Goal: Task Accomplishment & Management: Manage account settings

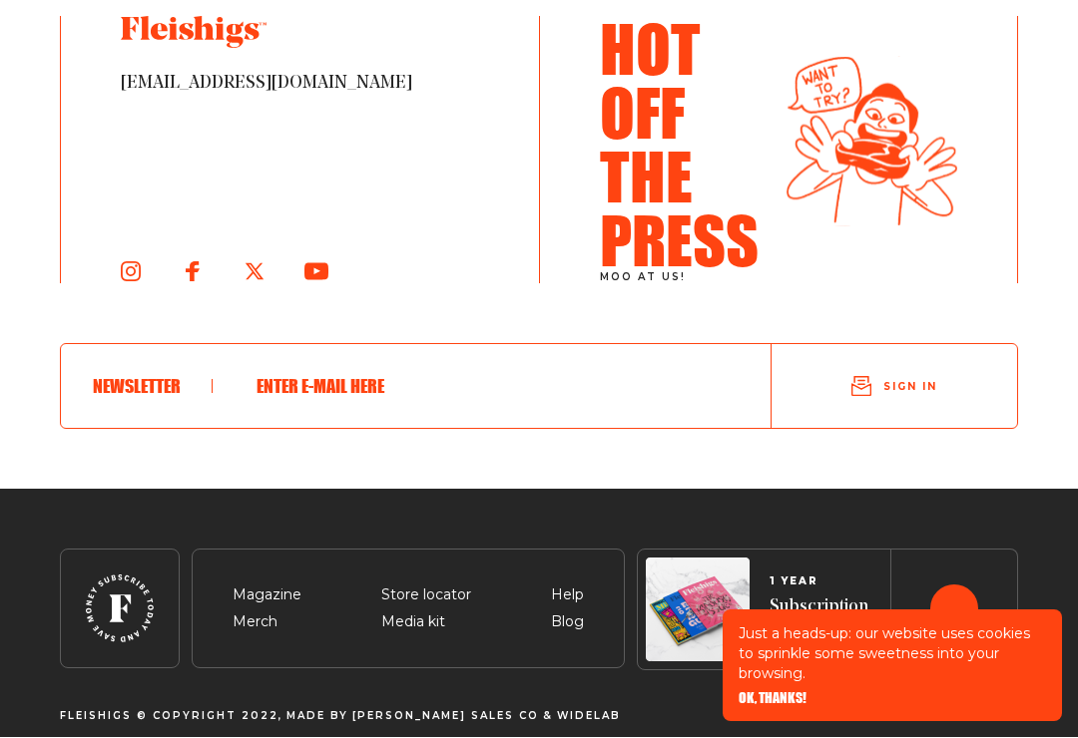
scroll to position [3837, 0]
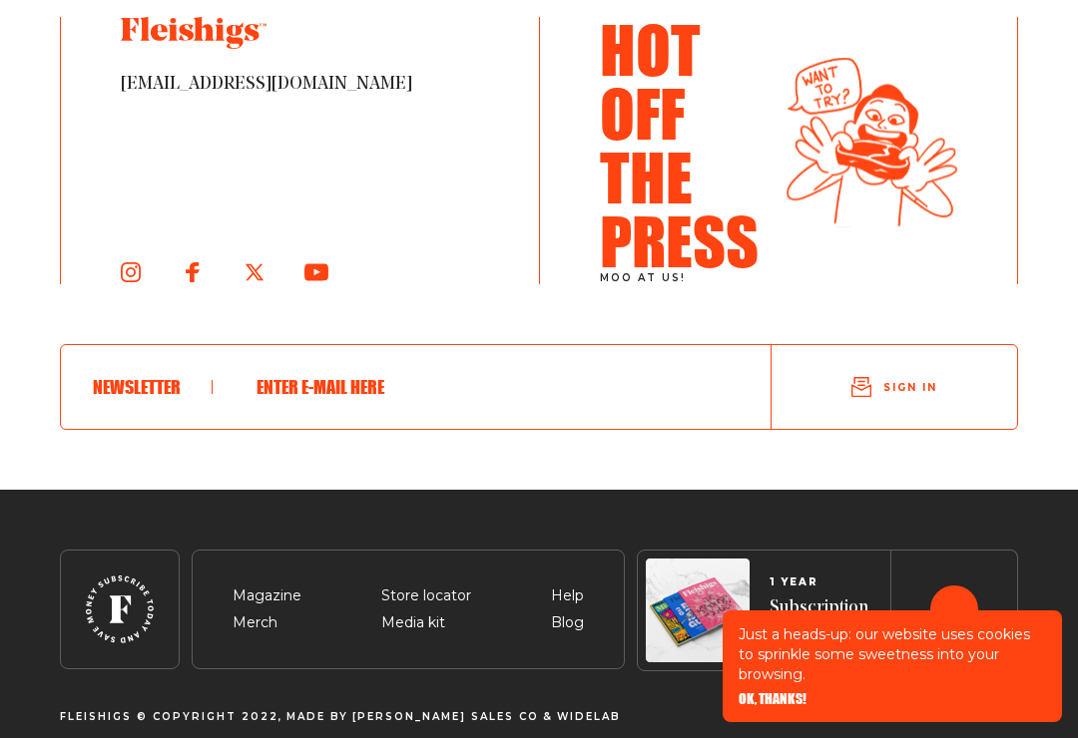
click at [898, 395] on span "Sign in" at bounding box center [910, 387] width 54 height 15
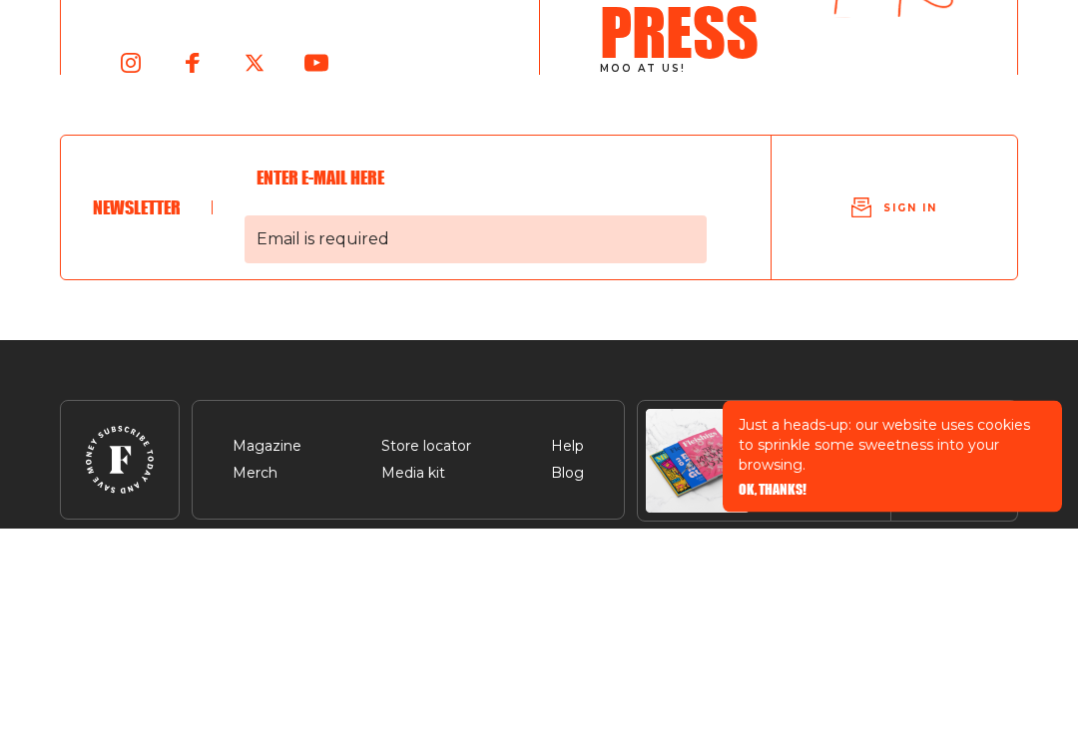
click at [463, 426] on span "Email is required" at bounding box center [475, 450] width 462 height 48
click at [463, 362] on input "Email is required" at bounding box center [475, 388] width 462 height 52
click at [357, 426] on span "Email is required" at bounding box center [475, 450] width 462 height 48
click at [357, 362] on input "Email is required" at bounding box center [475, 388] width 462 height 52
type input "mysonian@east"
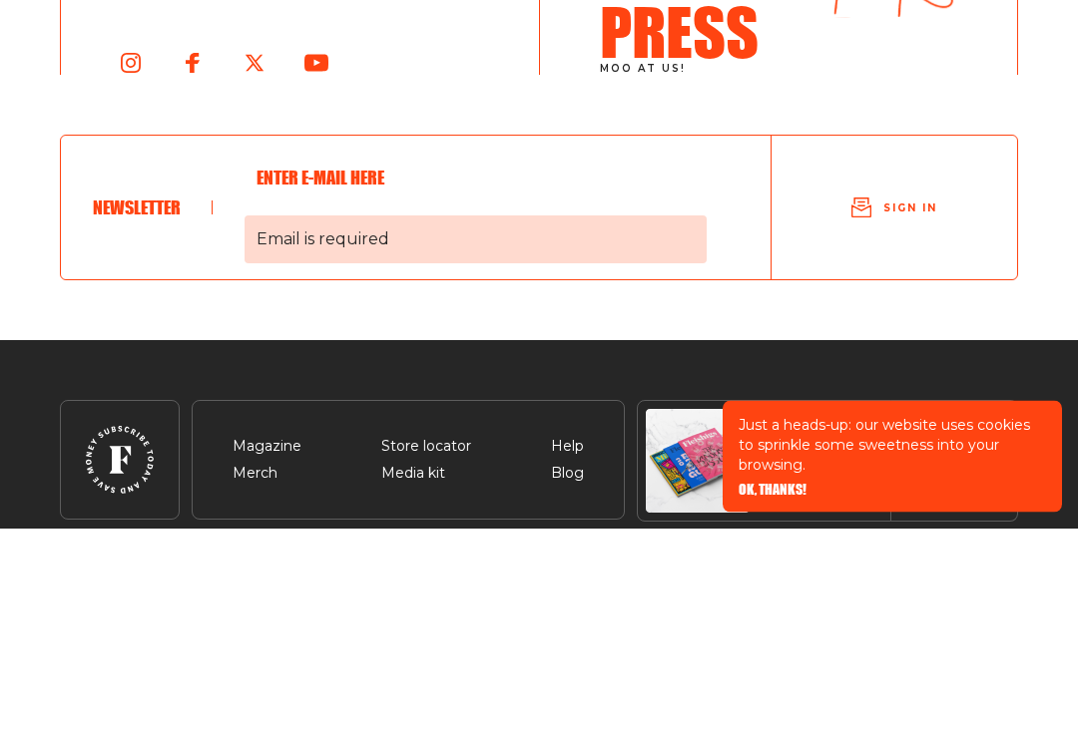
type input "[EMAIL_ADDRESS][DOMAIN_NAME]"
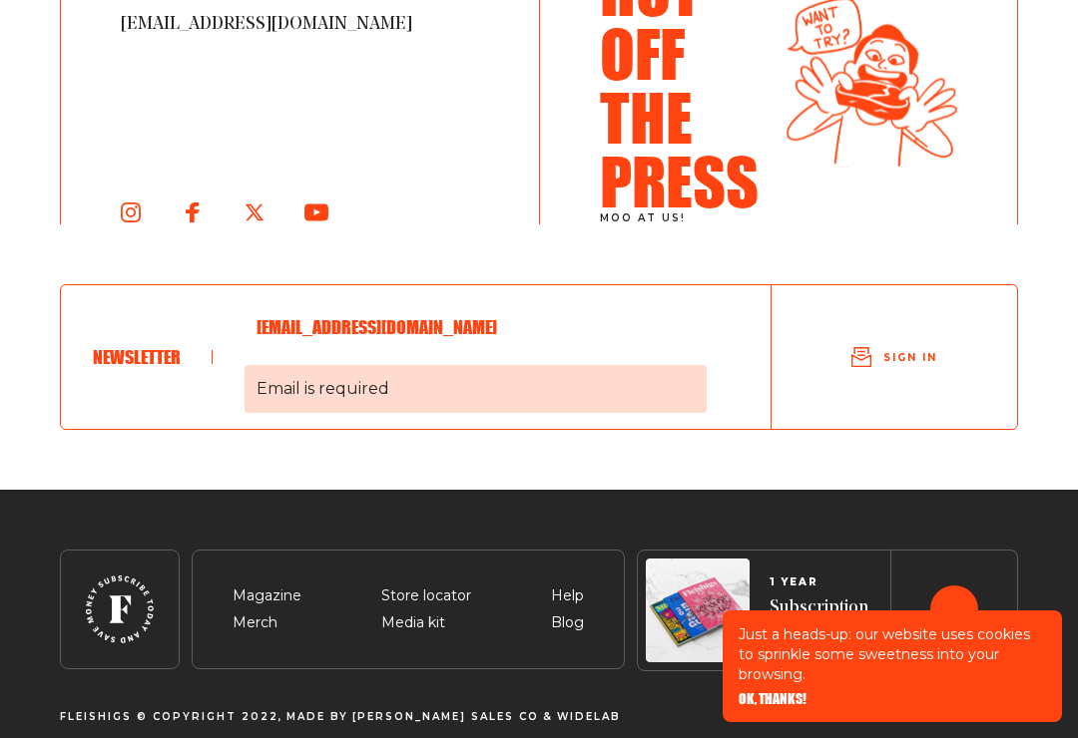
click at [904, 364] on span "Sign in" at bounding box center [910, 357] width 54 height 15
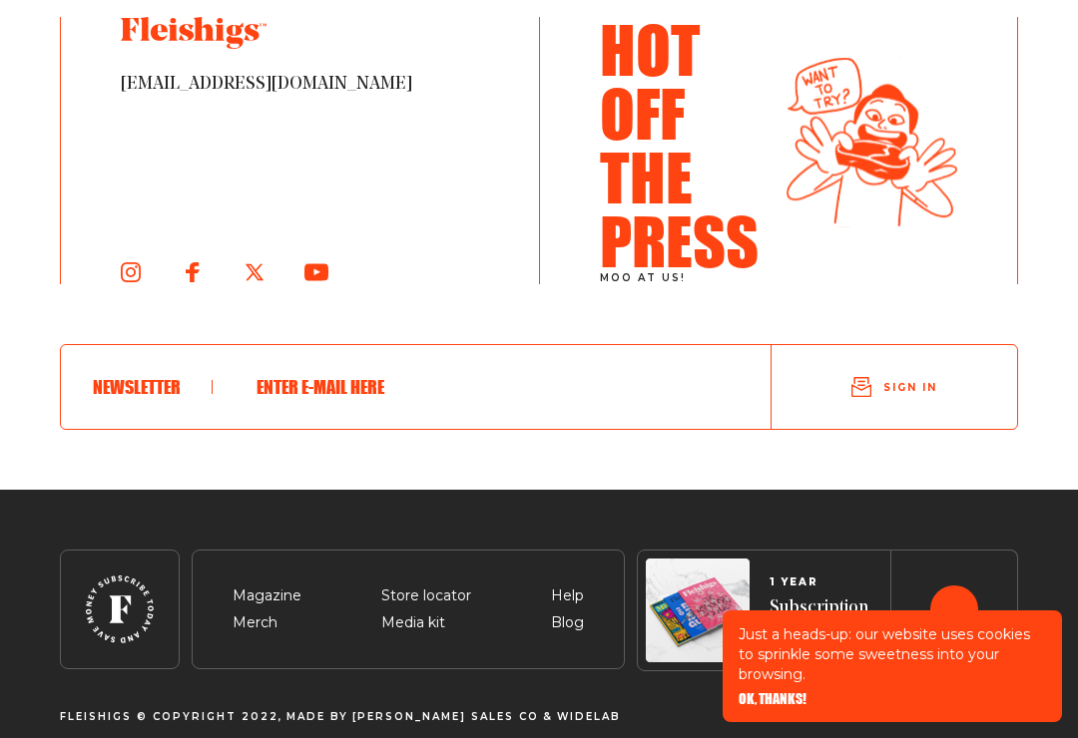
click at [783, 684] on p "Just a heads-up: our website uses cookies to sprinkle some sweetness into your …" at bounding box center [891, 655] width 307 height 60
click at [870, 684] on p "Just a heads-up: our website uses cookies to sprinkle some sweetness into your …" at bounding box center [891, 655] width 307 height 60
click at [816, 684] on p "Just a heads-up: our website uses cookies to sprinkle some sweetness into your …" at bounding box center [891, 655] width 307 height 60
click at [841, 684] on p "Just a heads-up: our website uses cookies to sprinkle some sweetness into your …" at bounding box center [891, 655] width 307 height 60
click at [840, 684] on p "Just a heads-up: our website uses cookies to sprinkle some sweetness into your …" at bounding box center [891, 655] width 307 height 60
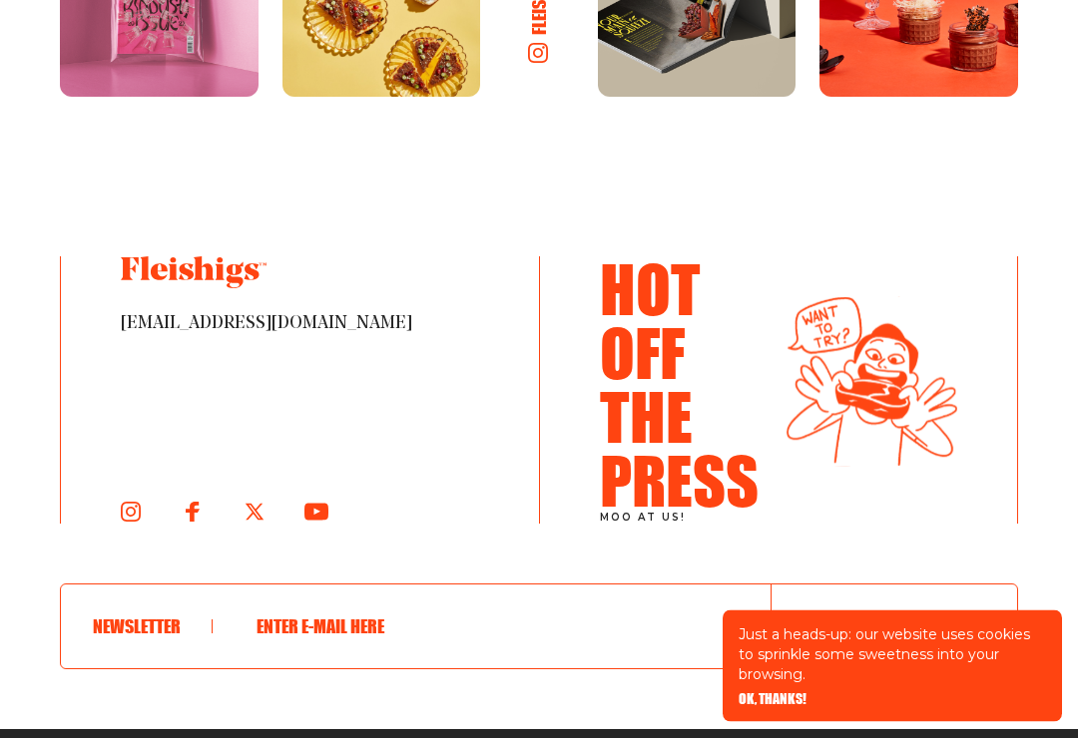
scroll to position [3595, 0]
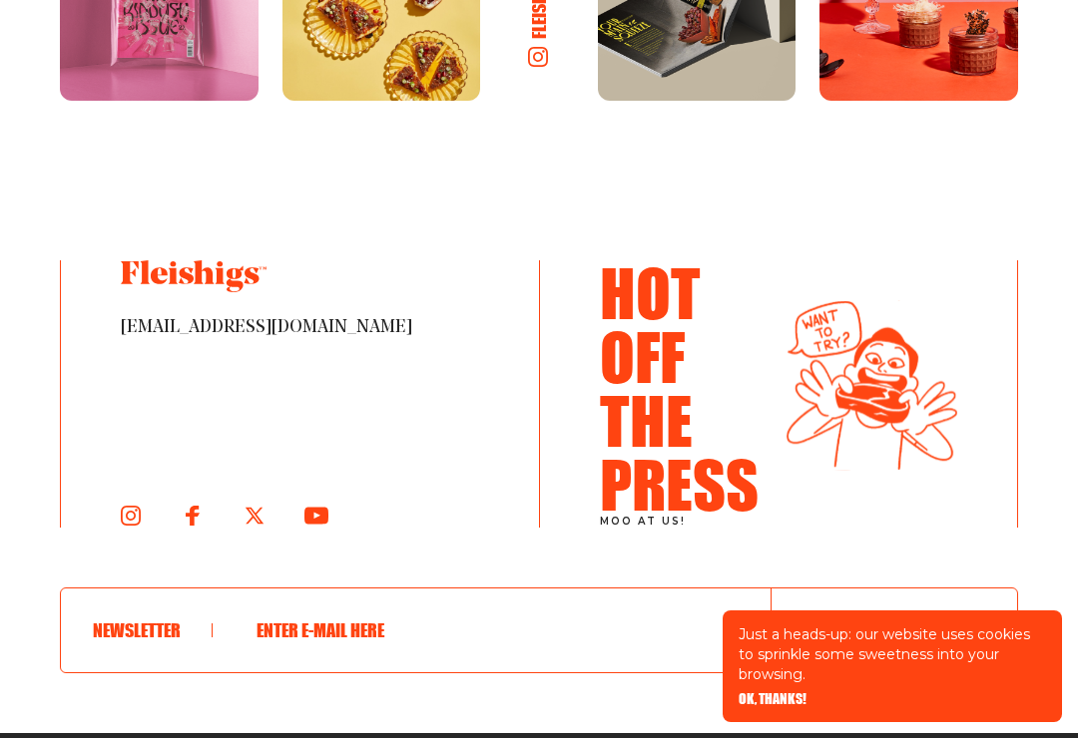
click at [228, 329] on span "[EMAIL_ADDRESS][DOMAIN_NAME]" at bounding box center [300, 328] width 358 height 24
click at [184, 323] on span "[EMAIL_ADDRESS][DOMAIN_NAME]" at bounding box center [300, 328] width 358 height 24
click at [218, 325] on span "[EMAIL_ADDRESS][DOMAIN_NAME]" at bounding box center [300, 328] width 358 height 24
click at [218, 324] on span "[EMAIL_ADDRESS][DOMAIN_NAME]" at bounding box center [300, 328] width 358 height 24
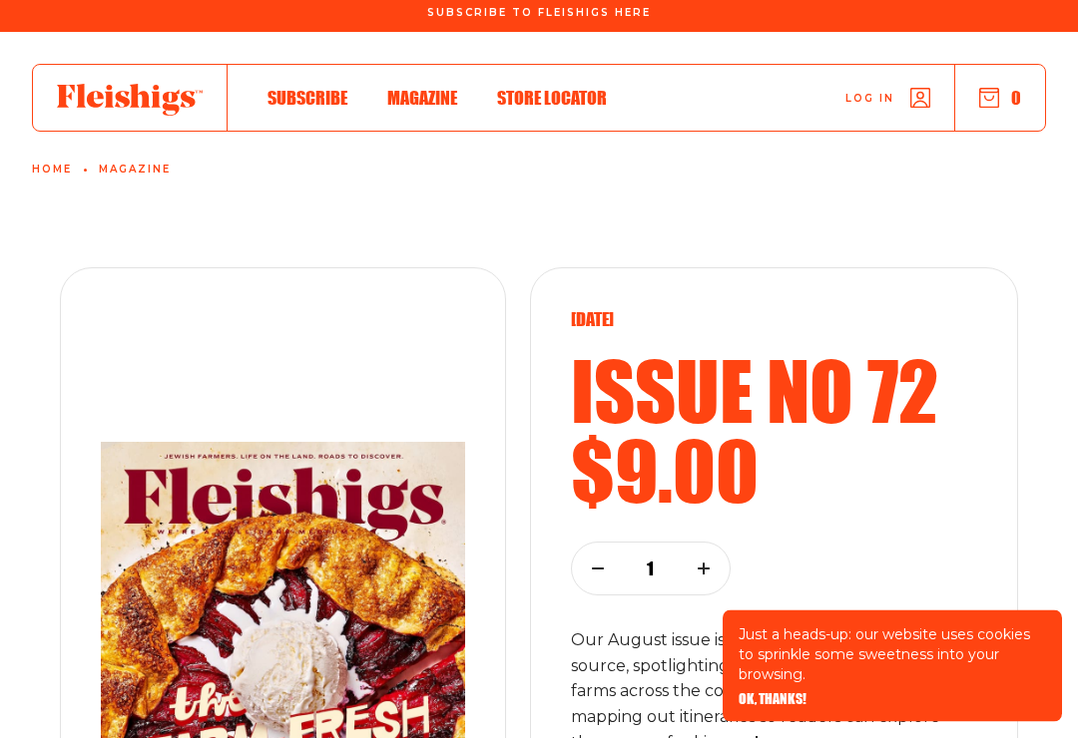
scroll to position [0, 0]
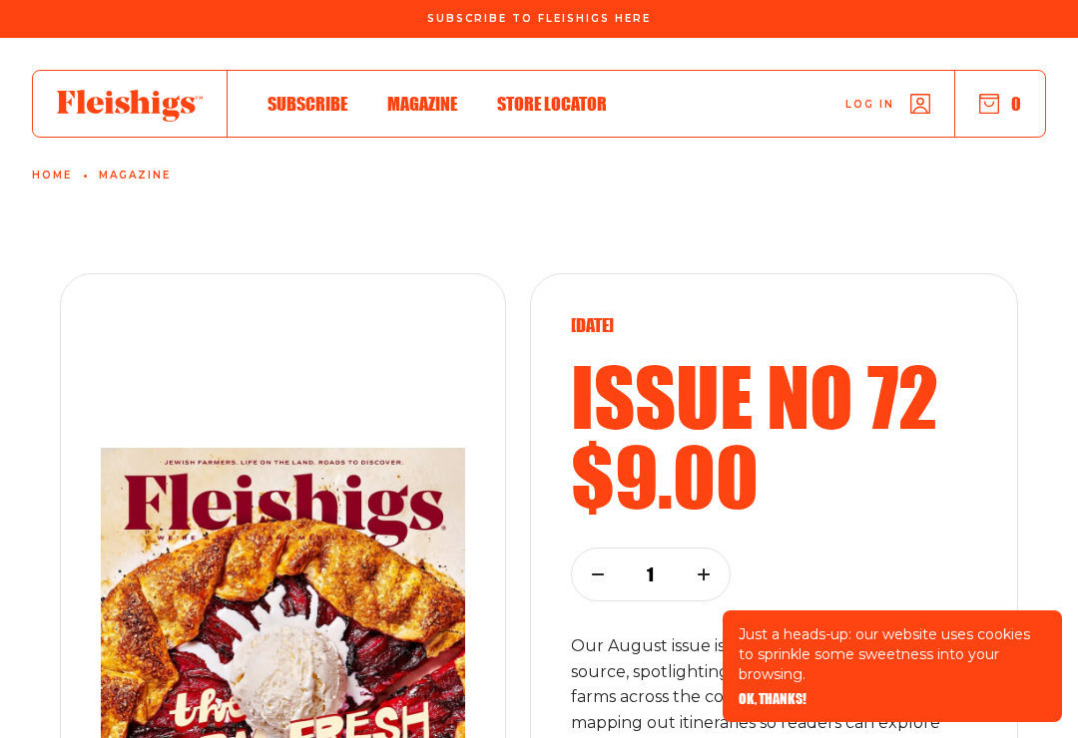
click at [905, 87] on div "Log in 0" at bounding box center [826, 104] width 438 height 66
click at [910, 101] on icon "button" at bounding box center [920, 104] width 20 height 20
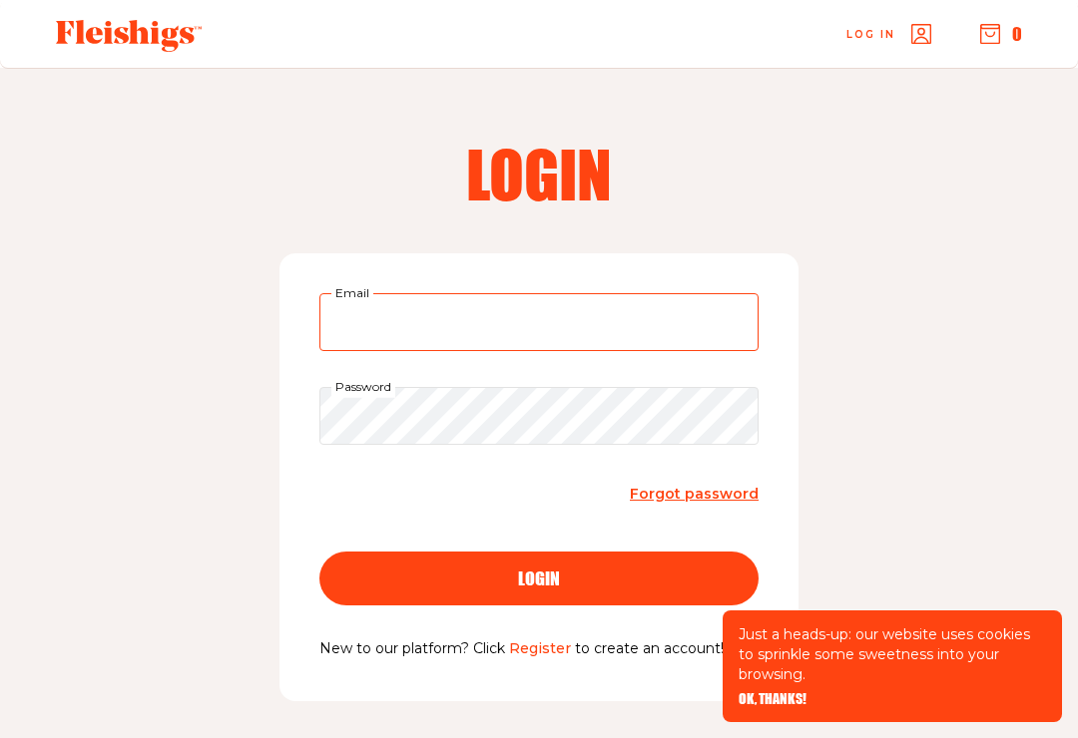
click at [442, 314] on input "Email" at bounding box center [538, 322] width 439 height 58
type input "[EMAIL_ADDRESS][DOMAIN_NAME]"
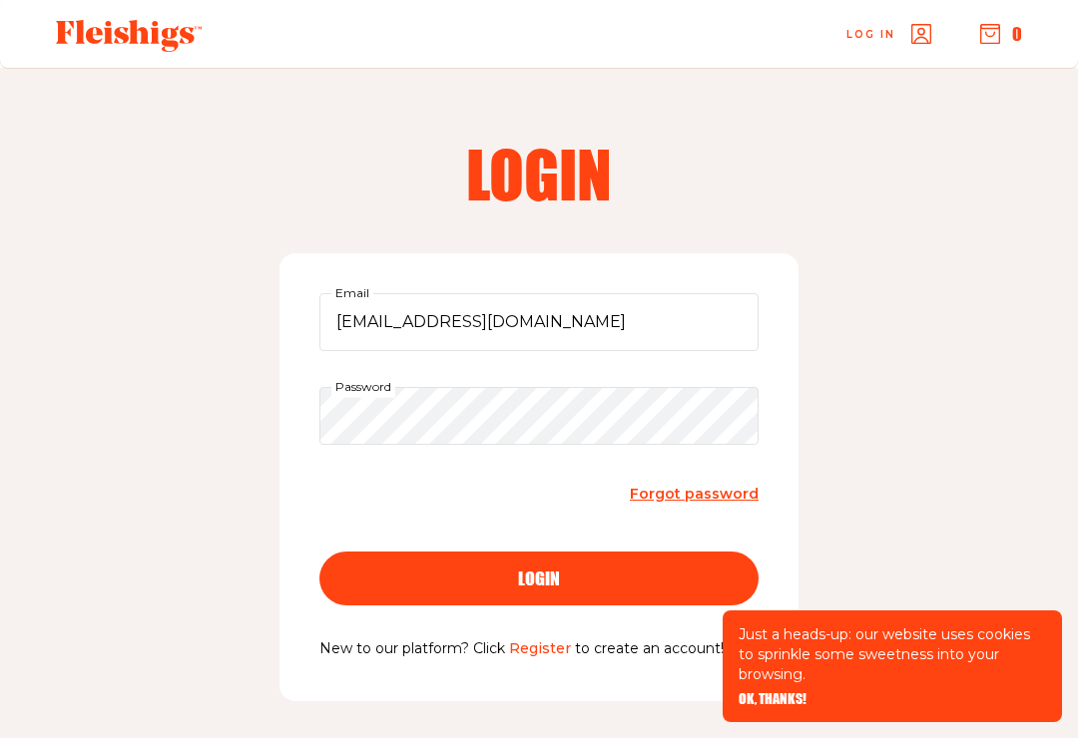
click at [539, 577] on button "login" at bounding box center [538, 579] width 439 height 54
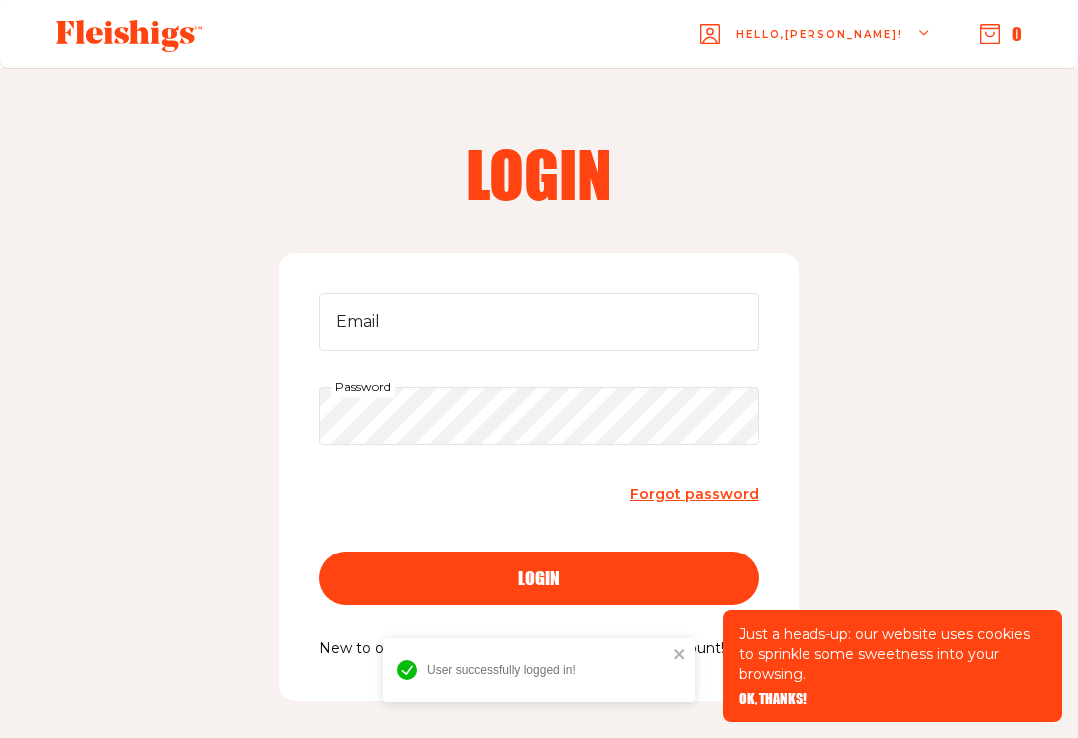
click at [421, 311] on input "Email" at bounding box center [538, 322] width 439 height 58
